Goal: Task Accomplishment & Management: Manage account settings

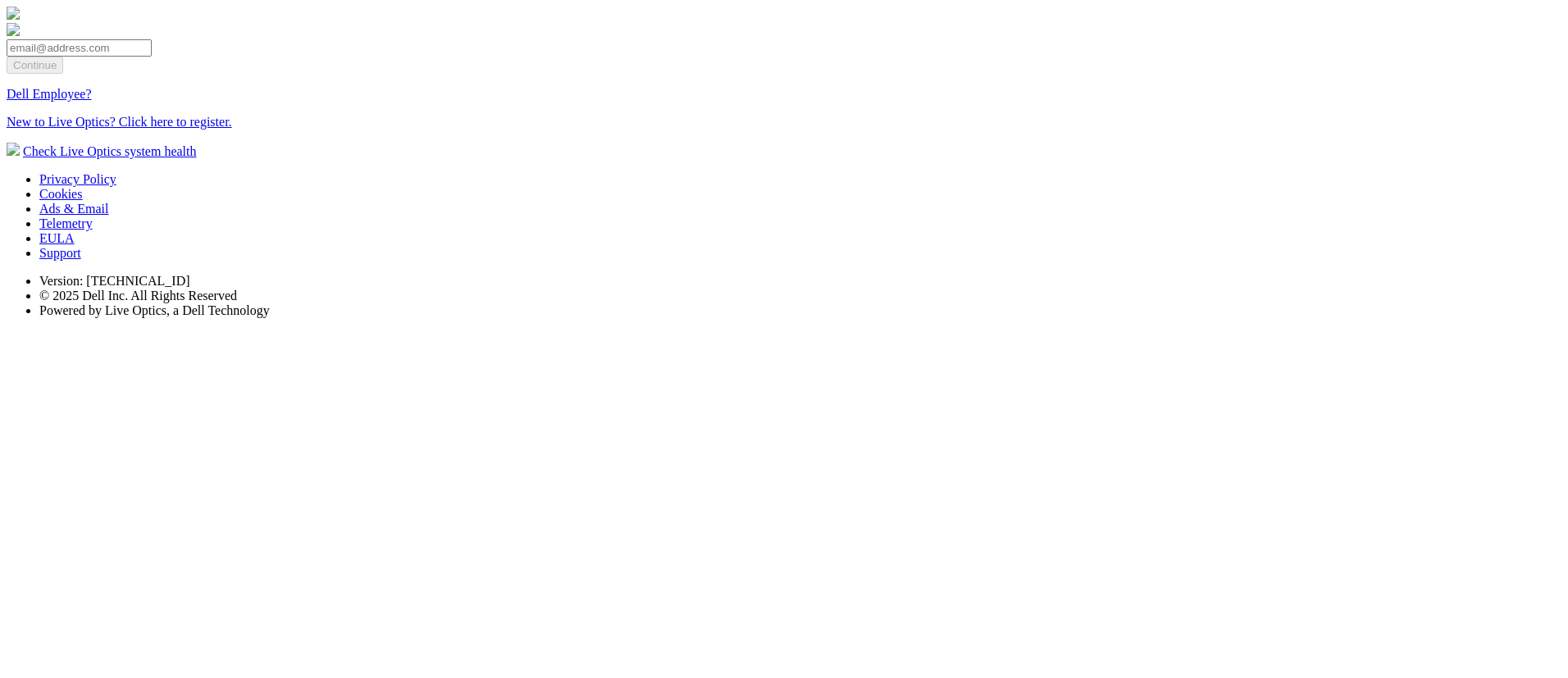
click at [152, 57] on input "email" at bounding box center [78, 47] width 145 height 17
type input "[EMAIL_ADDRESS][DOMAIN_NAME]"
click at [63, 74] on input "Continue" at bounding box center [35, 65] width 57 height 17
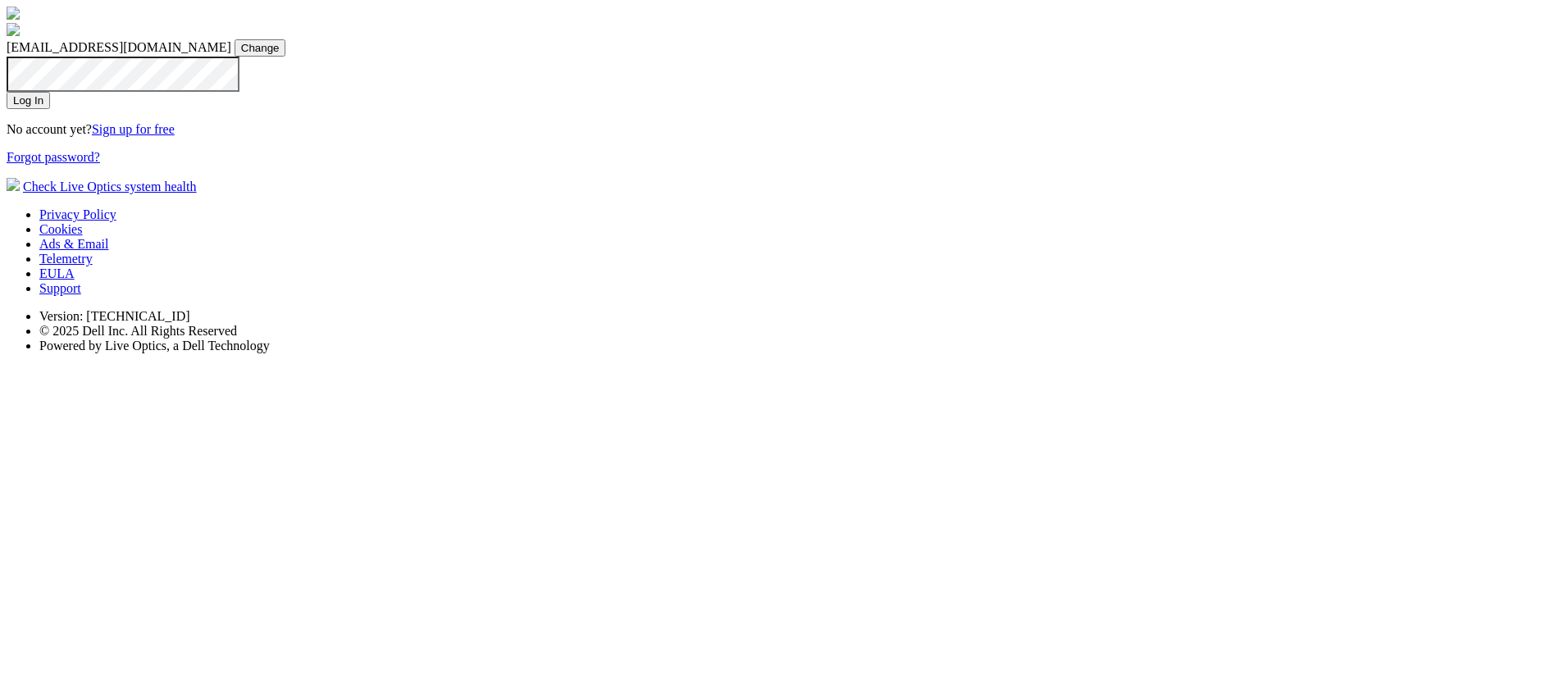
click at [50, 109] on input "Log In" at bounding box center [28, 99] width 44 height 17
drag, startPoint x: 817, startPoint y: 216, endPoint x: 804, endPoint y: 217, distance: 13.0
click at [810, 57] on div "dpackadmin@notdell.com dpackadmin@notdell.com Change" at bounding box center [783, 47] width 1555 height 17
drag, startPoint x: 805, startPoint y: 217, endPoint x: 661, endPoint y: 212, distance: 144.1
click at [661, 165] on div "dpackadmin@notdell.com dpackadmin@notdell.com Change Invalid email or password …" at bounding box center [783, 85] width 1555 height 158
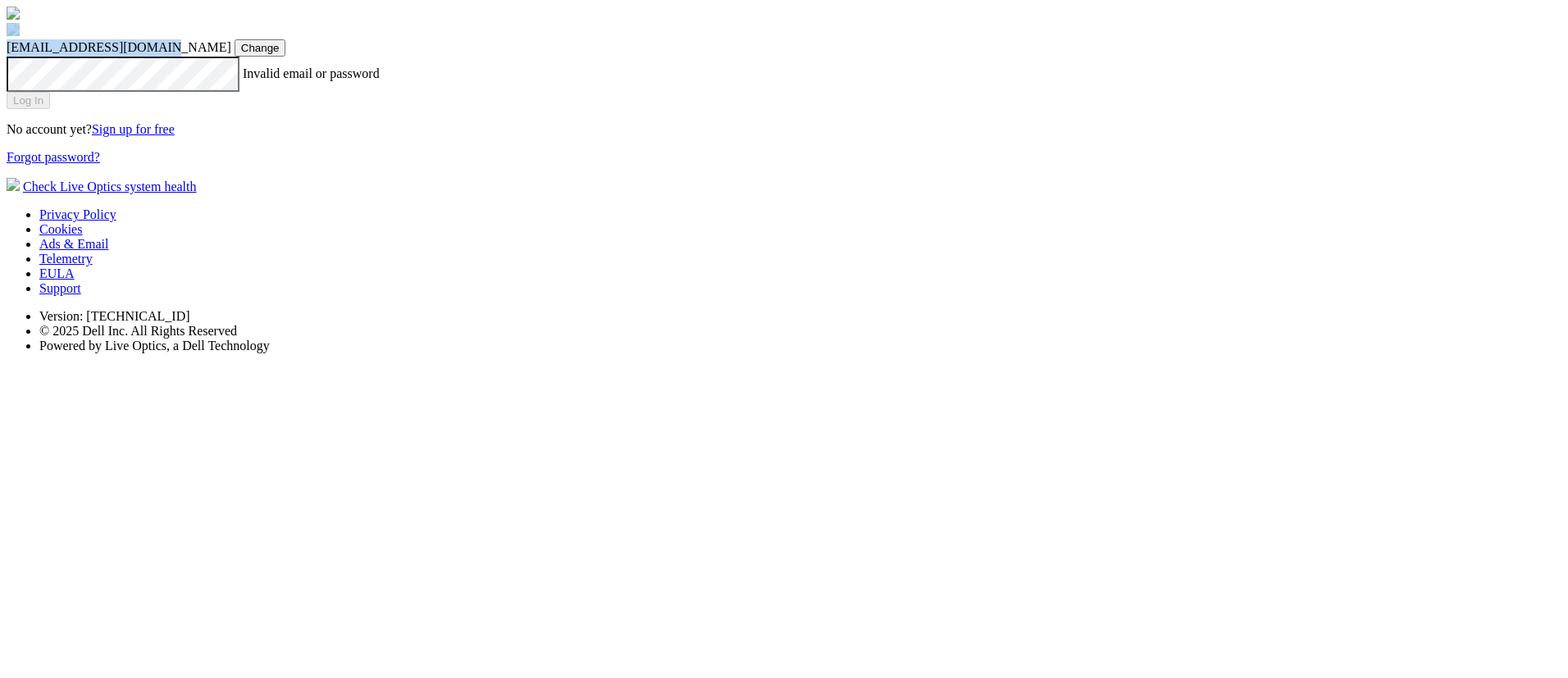
copy div "[EMAIL_ADDRESS][DOMAIN_NAME]"
click at [50, 109] on input "Log In" at bounding box center [28, 99] width 44 height 17
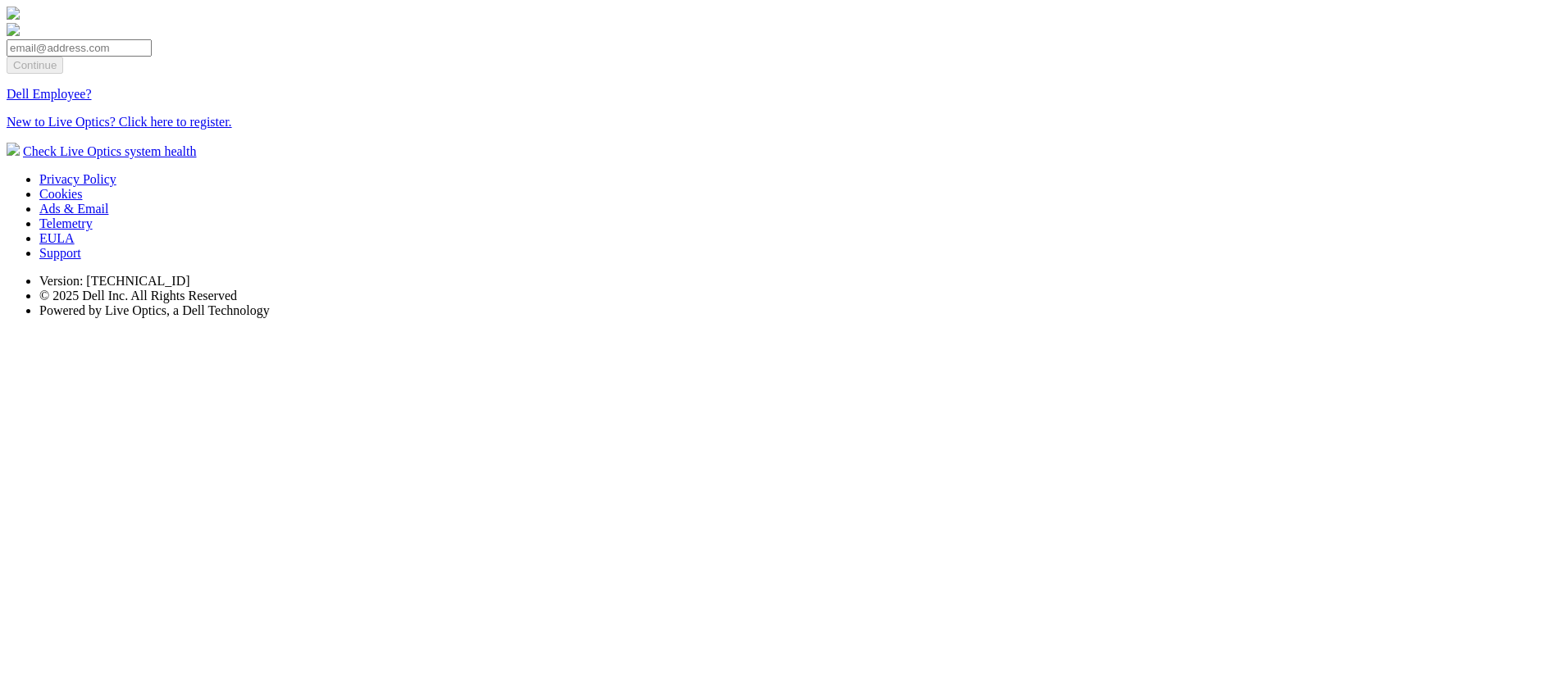
click at [152, 57] on input "email" at bounding box center [78, 47] width 145 height 17
type input "[EMAIL_ADDRESS][DOMAIN_NAME]"
click at [63, 74] on input "Continue" at bounding box center [35, 65] width 57 height 17
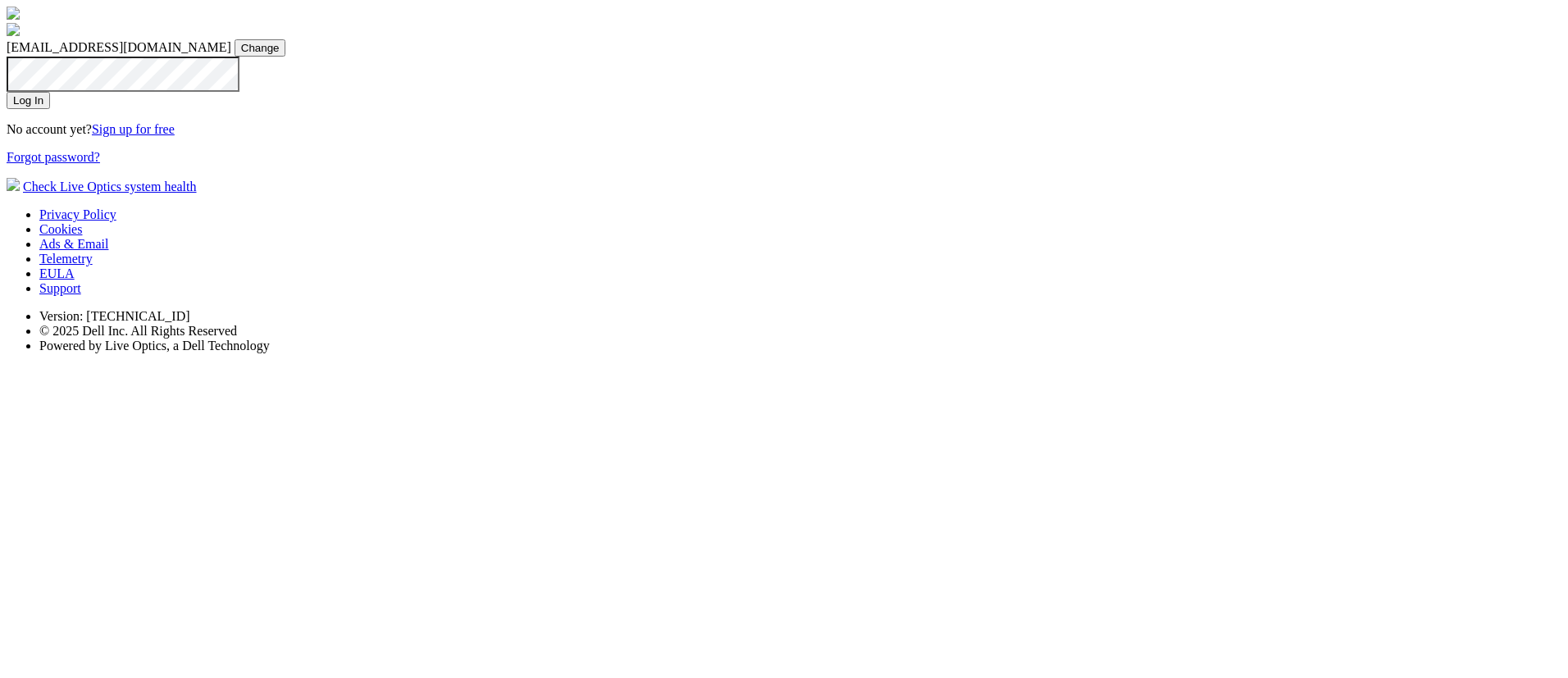
click at [999, 194] on section "[EMAIL_ADDRESS][DOMAIN_NAME] [EMAIL_ADDRESS][DOMAIN_NAME] Change Log In No acco…" at bounding box center [783, 99] width 1555 height 187
